Goal: Information Seeking & Learning: Learn about a topic

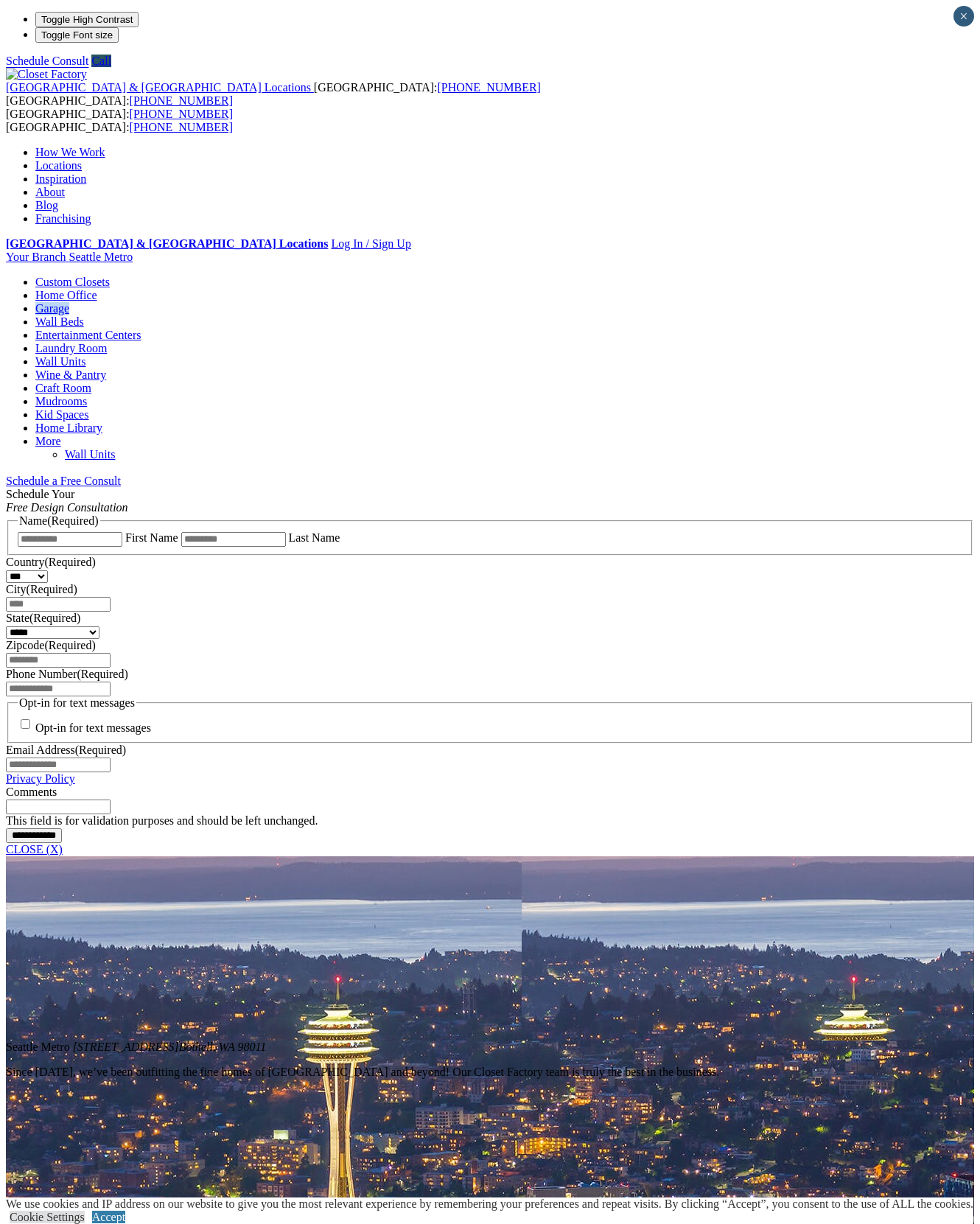
click at [85, 355] on link "Wall Units" at bounding box center [60, 361] width 50 height 12
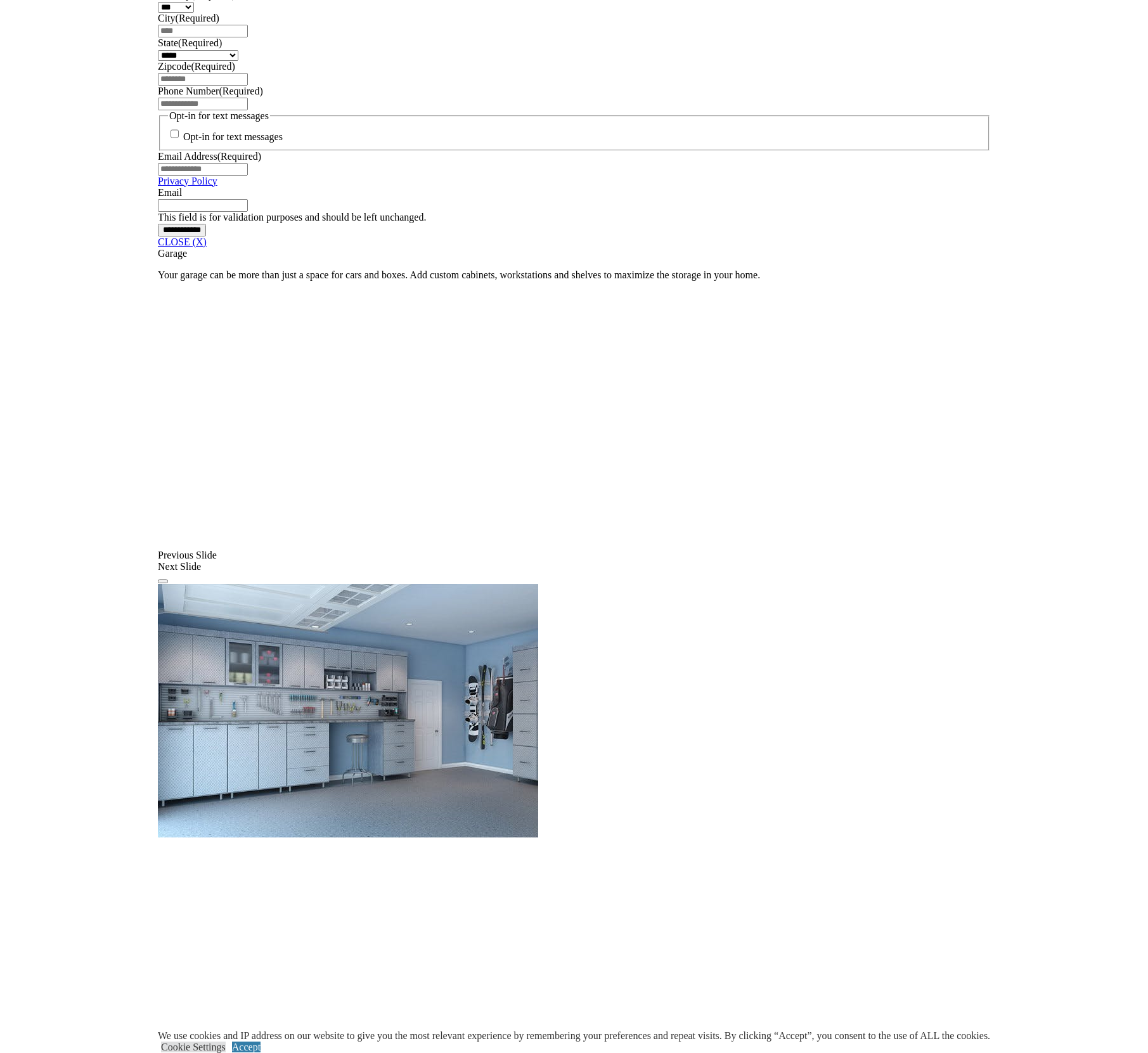
scroll to position [673, 0]
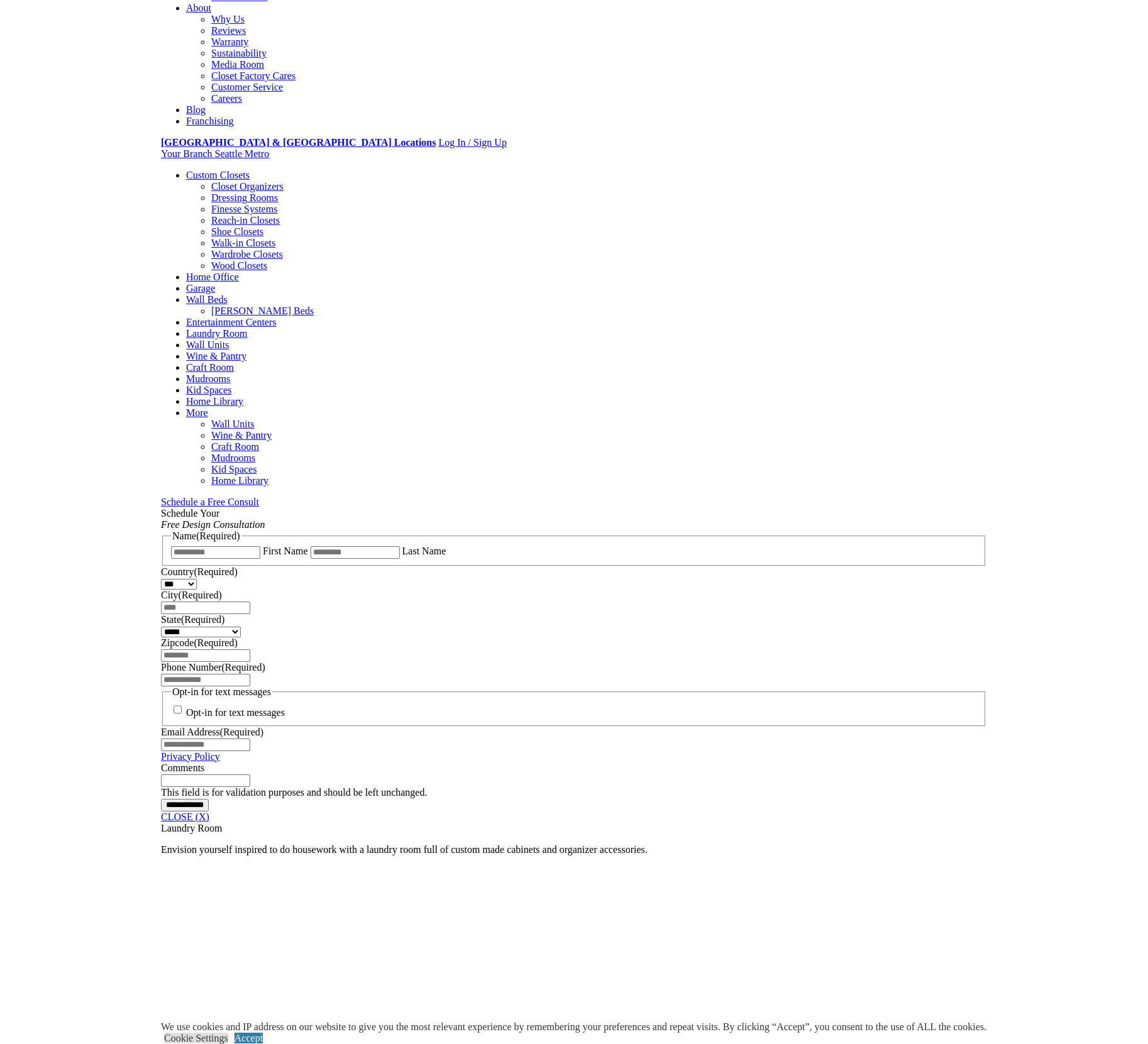
scroll to position [468, 0]
